Goal: Complete application form

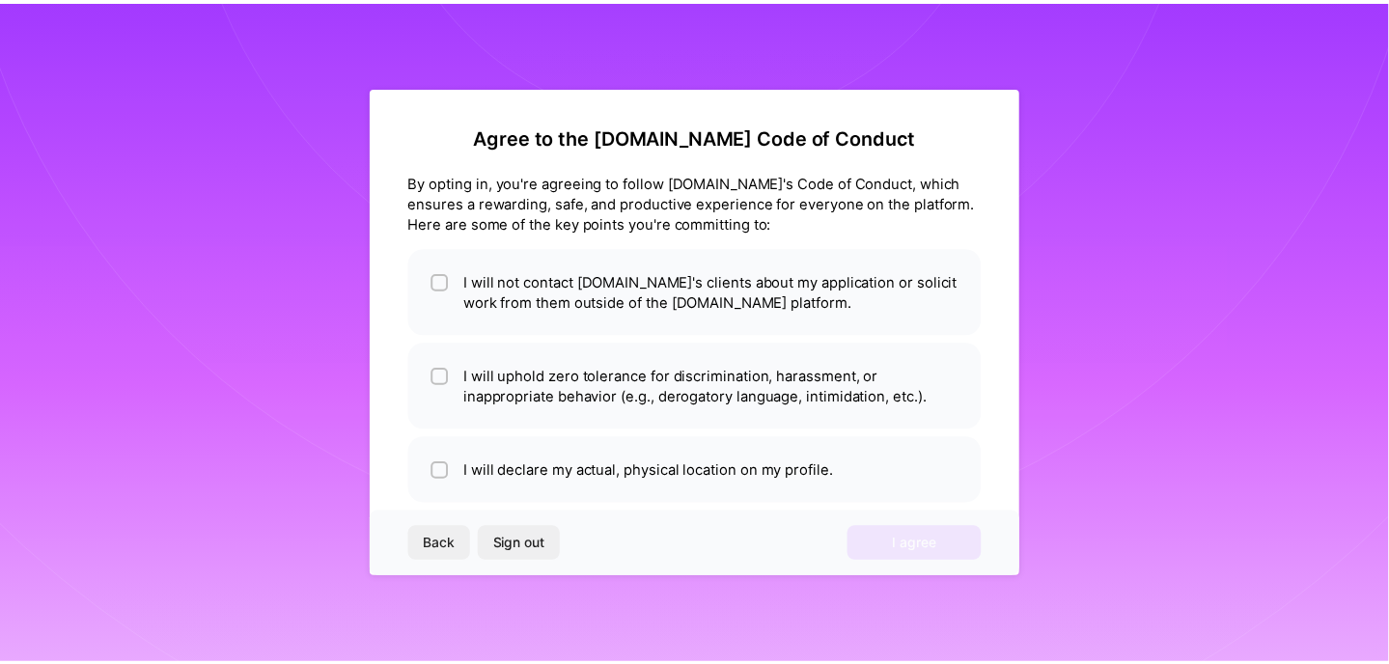
scroll to position [31, 0]
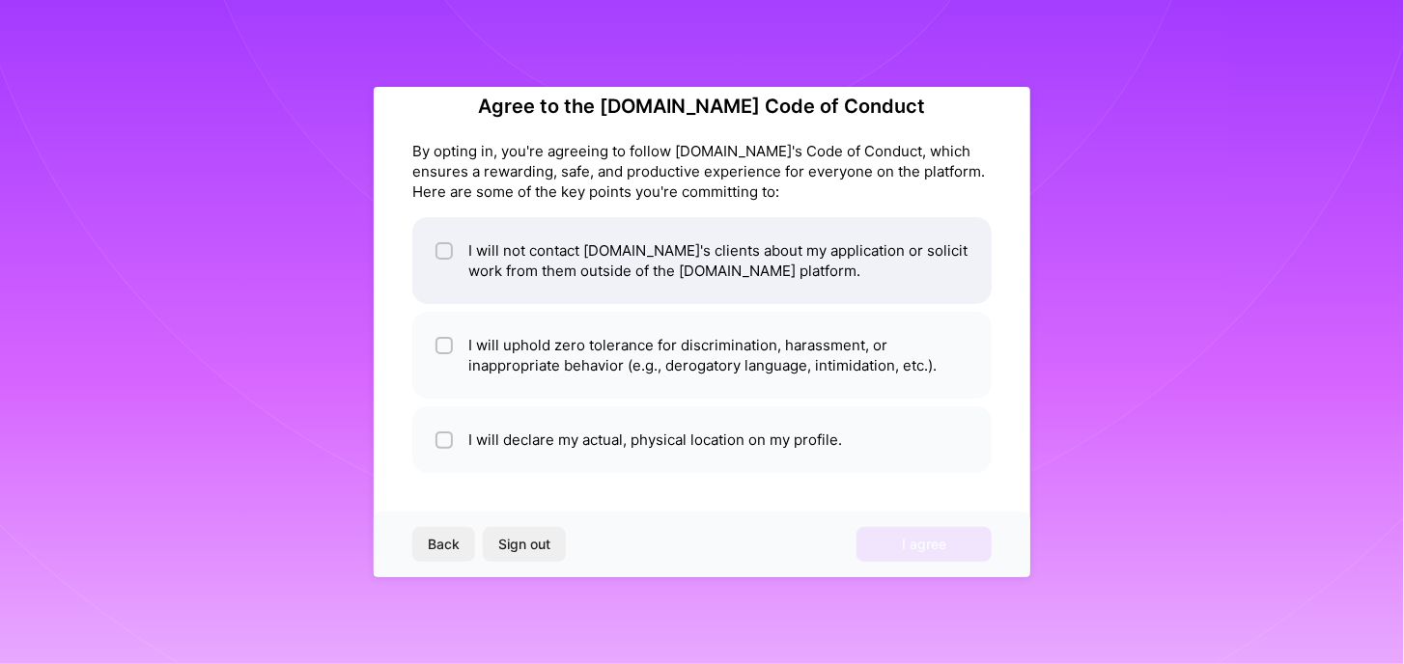
click at [672, 279] on li "I will not contact [DOMAIN_NAME]'s clients about my application or solicit work…" at bounding box center [701, 260] width 579 height 87
checkbox input "true"
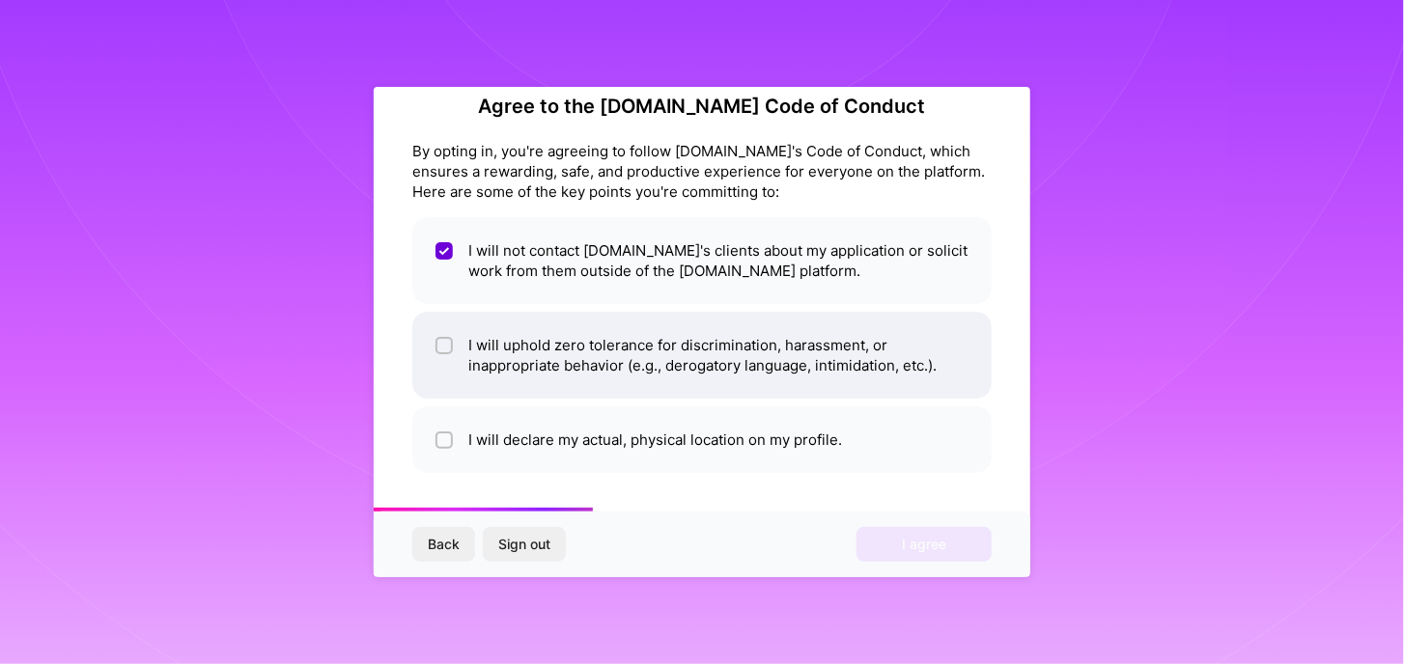
click at [663, 354] on li "I will uphold zero tolerance for discrimination, harassment, or inappropriate b…" at bounding box center [701, 355] width 579 height 87
checkbox input "true"
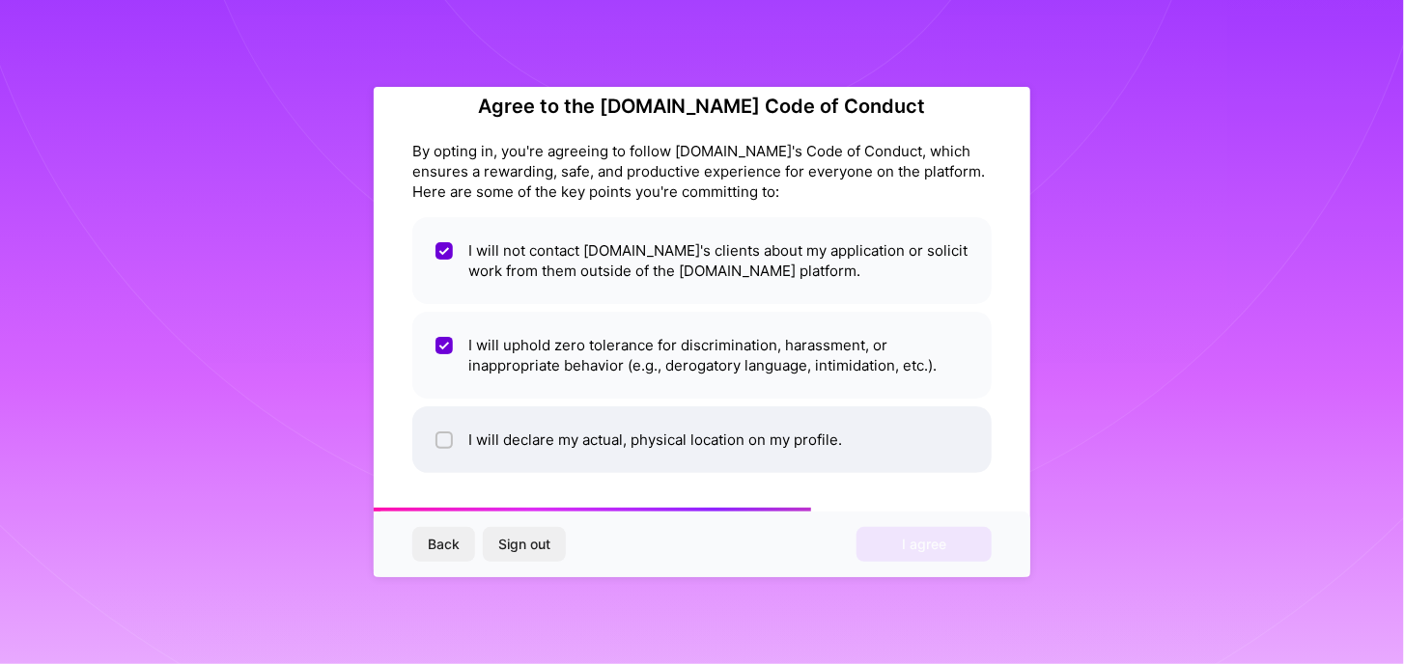
click at [657, 426] on li "I will declare my actual, physical location on my profile." at bounding box center [701, 439] width 579 height 67
checkbox input "true"
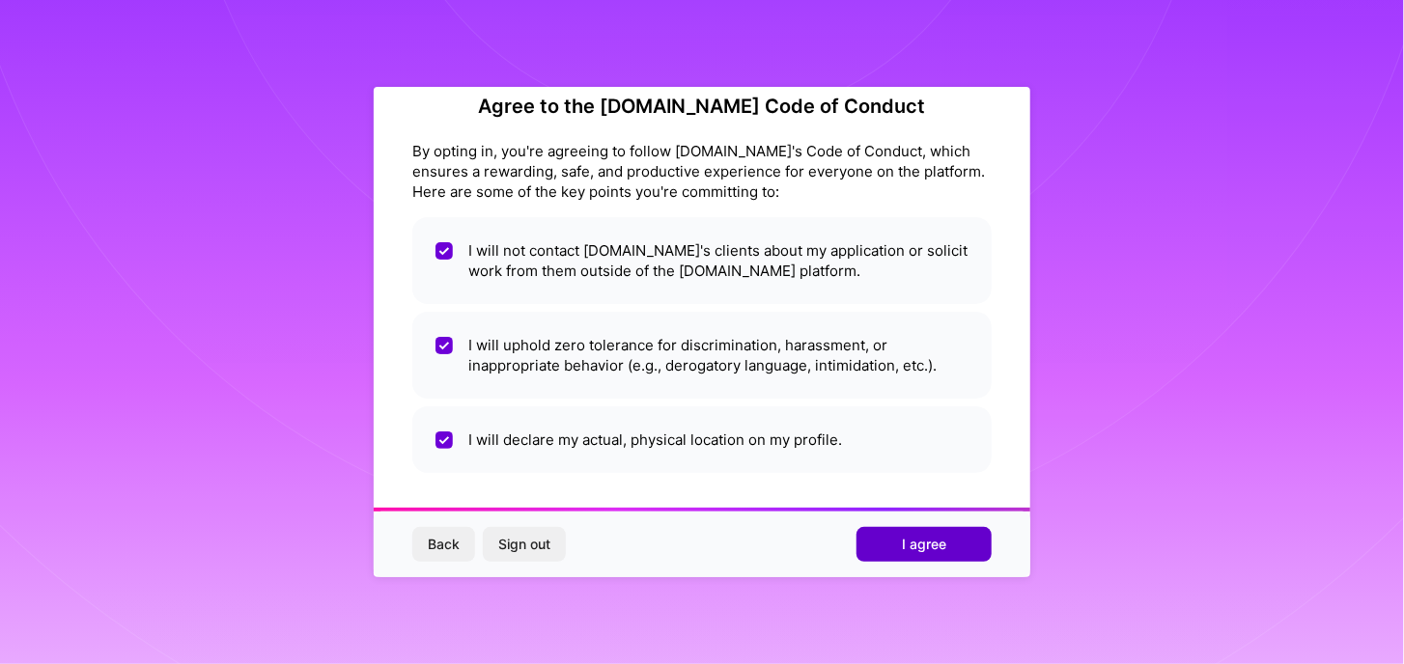
click at [954, 539] on button "I agree" at bounding box center [923, 544] width 135 height 35
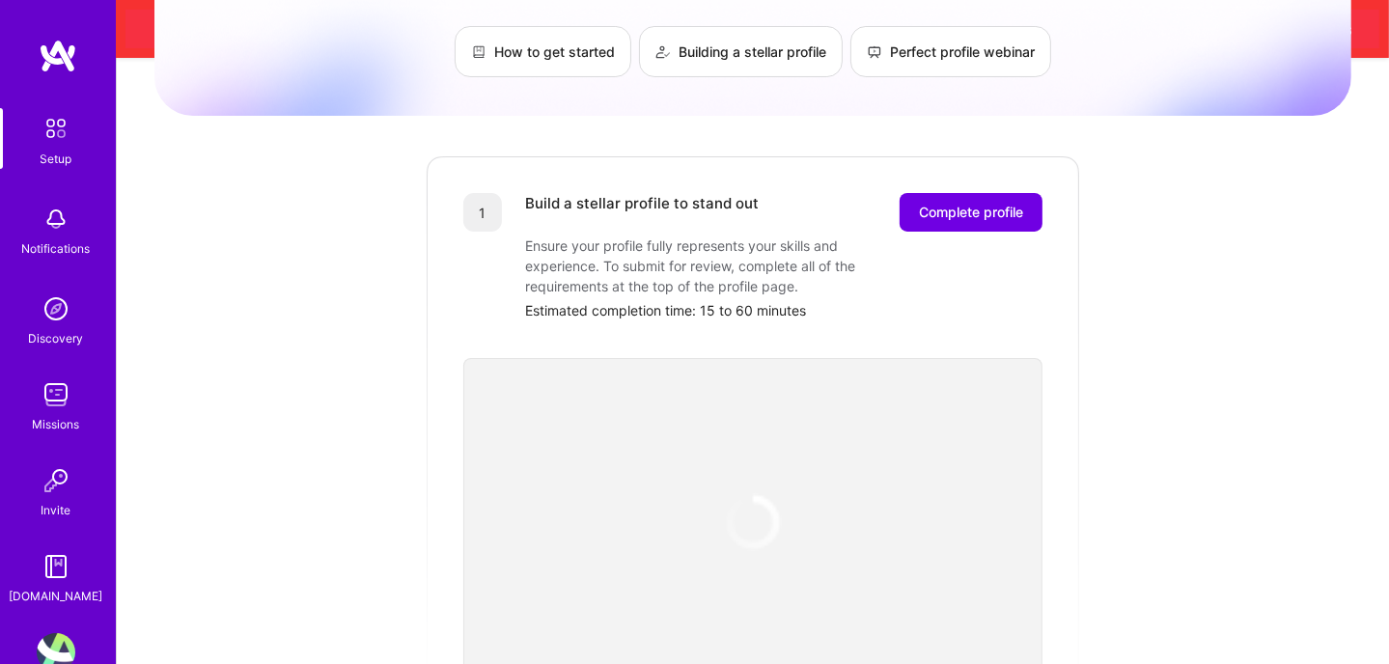
scroll to position [193, 0]
click at [973, 202] on span "Complete profile" at bounding box center [971, 211] width 104 height 19
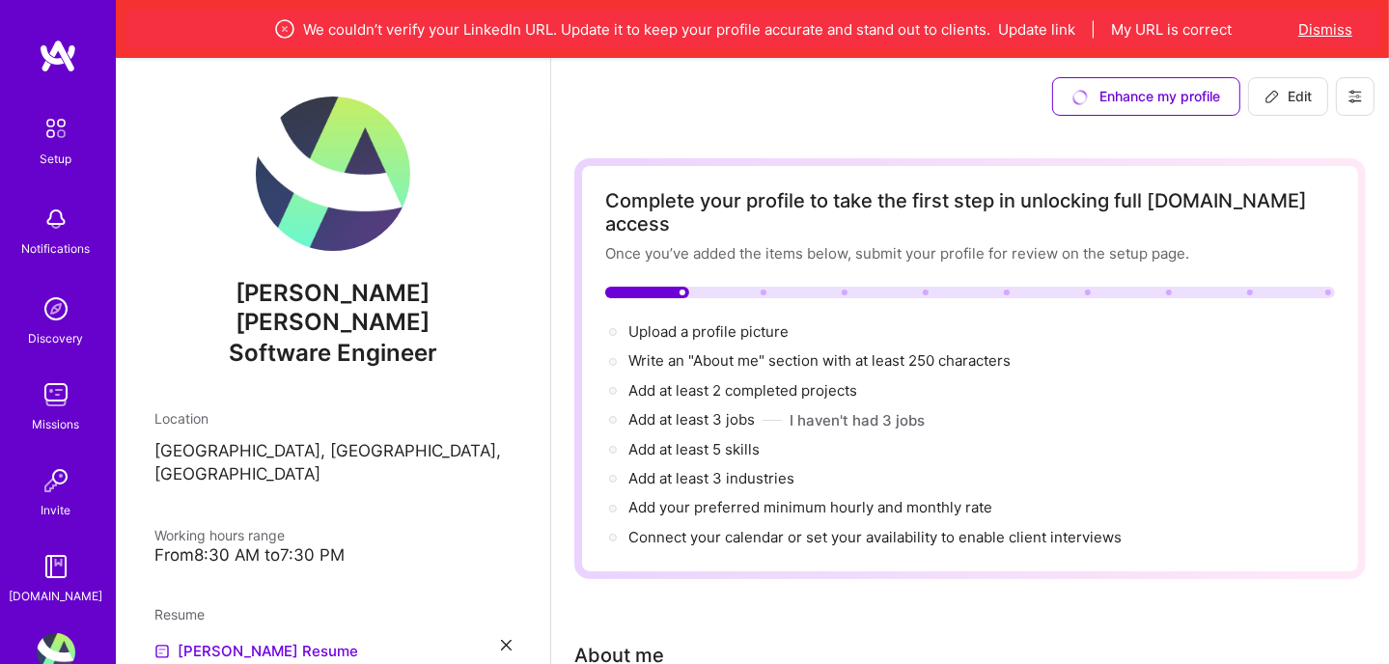
click at [1341, 22] on button "Dismiss" at bounding box center [1325, 29] width 54 height 20
